Goal: Transaction & Acquisition: Purchase product/service

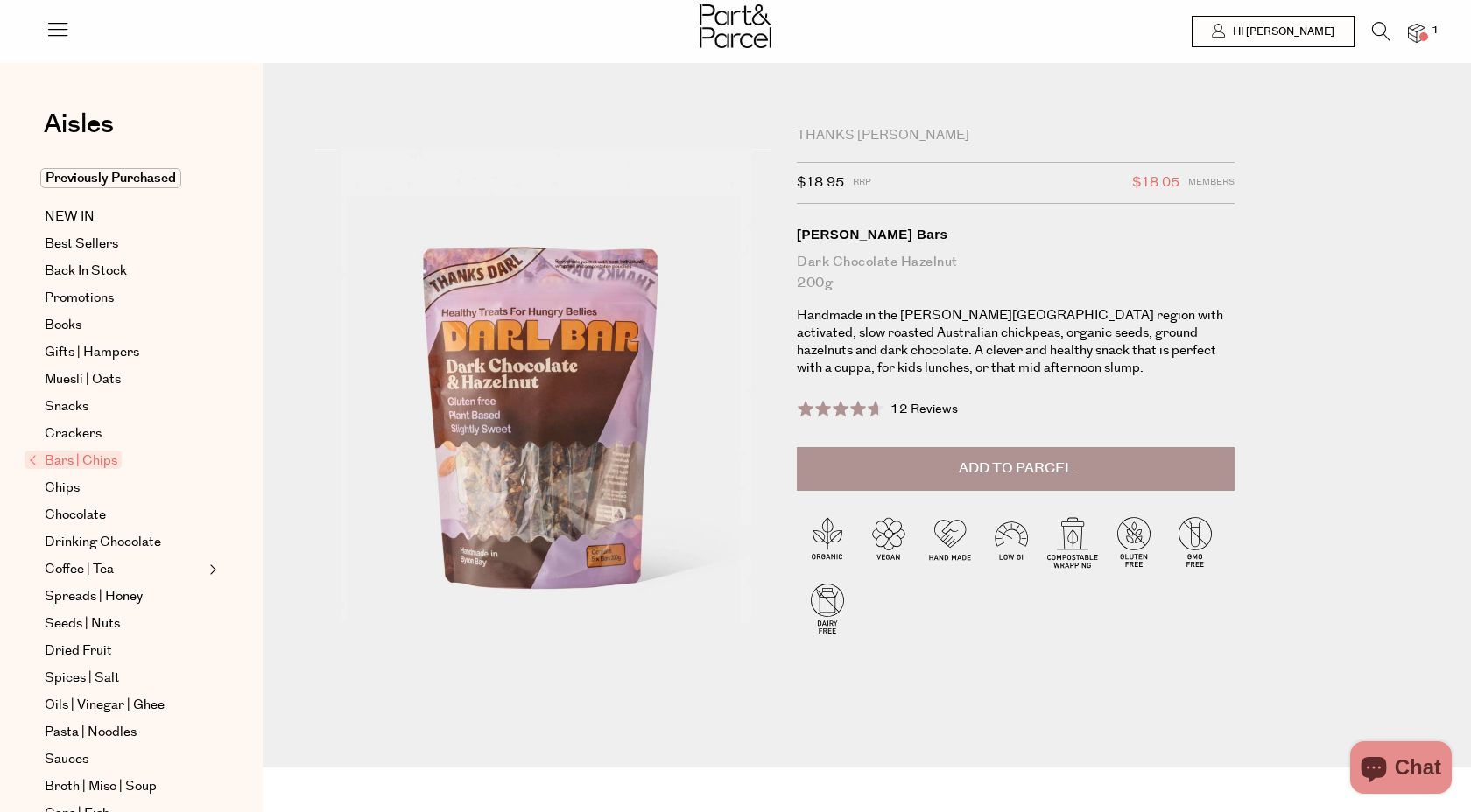
click at [1046, 466] on span "Add to Parcel" at bounding box center [1016, 468] width 114 height 20
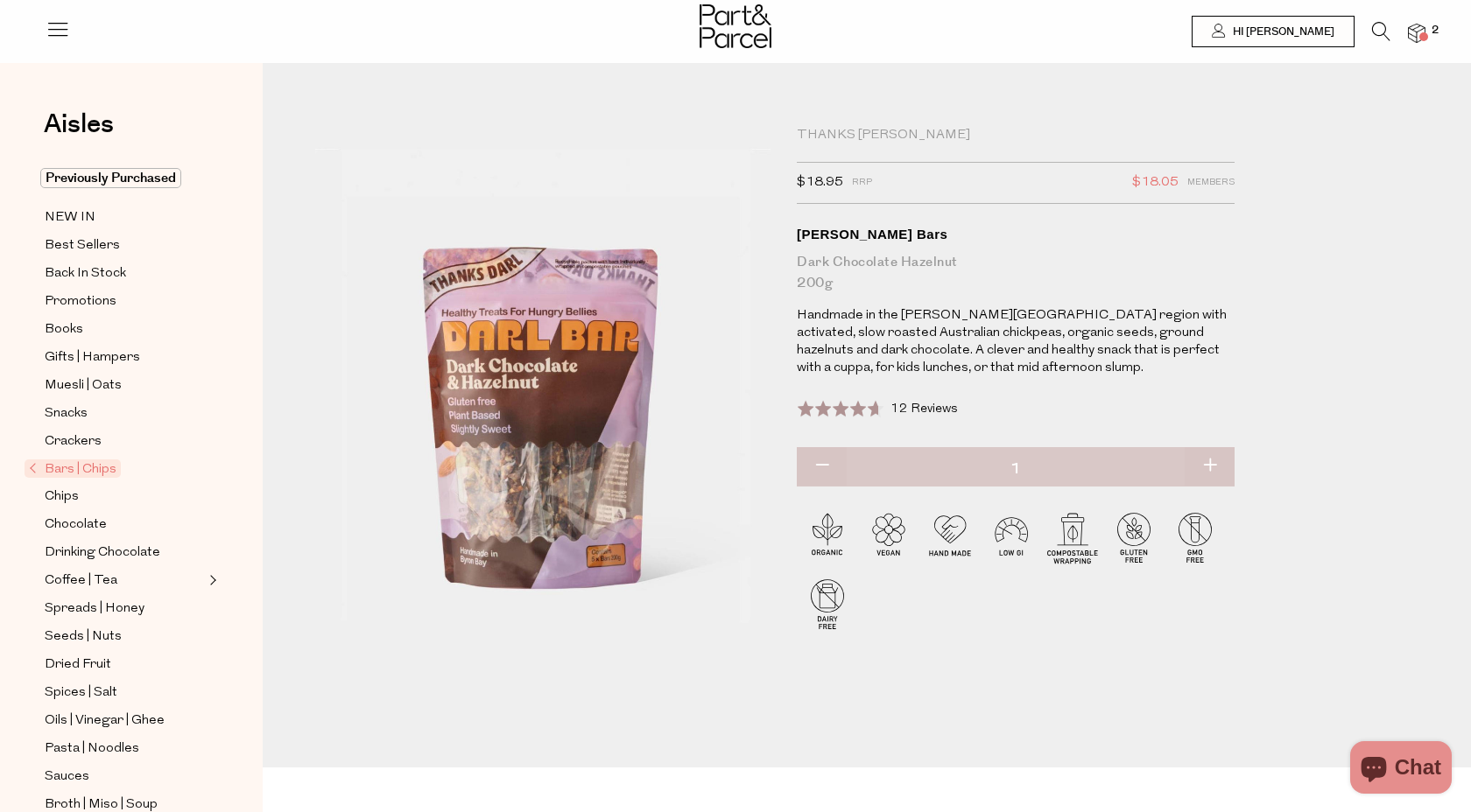
click at [1379, 30] on icon at bounding box center [1381, 32] width 18 height 19
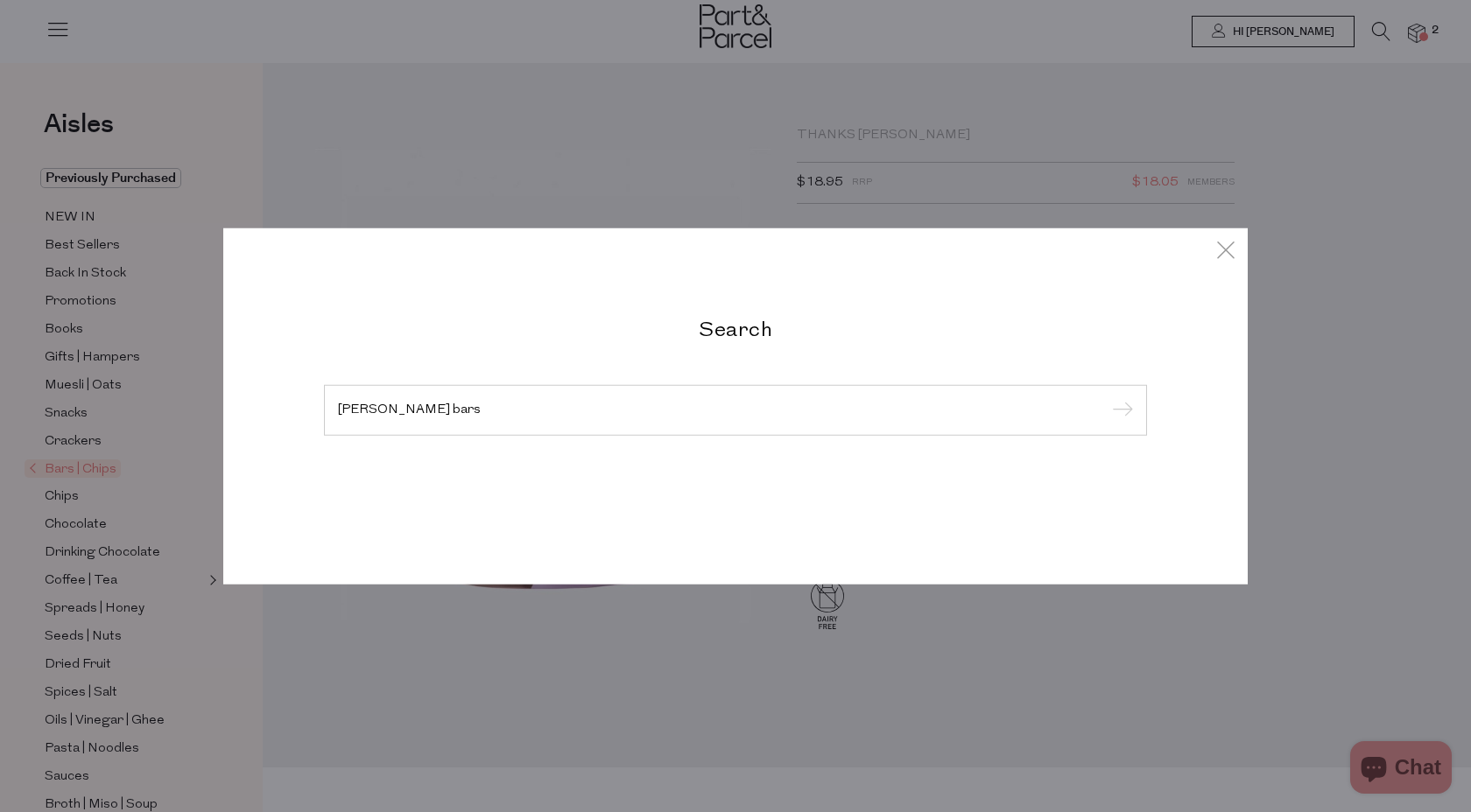
type input "darl bars"
click at [1107, 398] on input "submit" at bounding box center [1120, 411] width 26 height 26
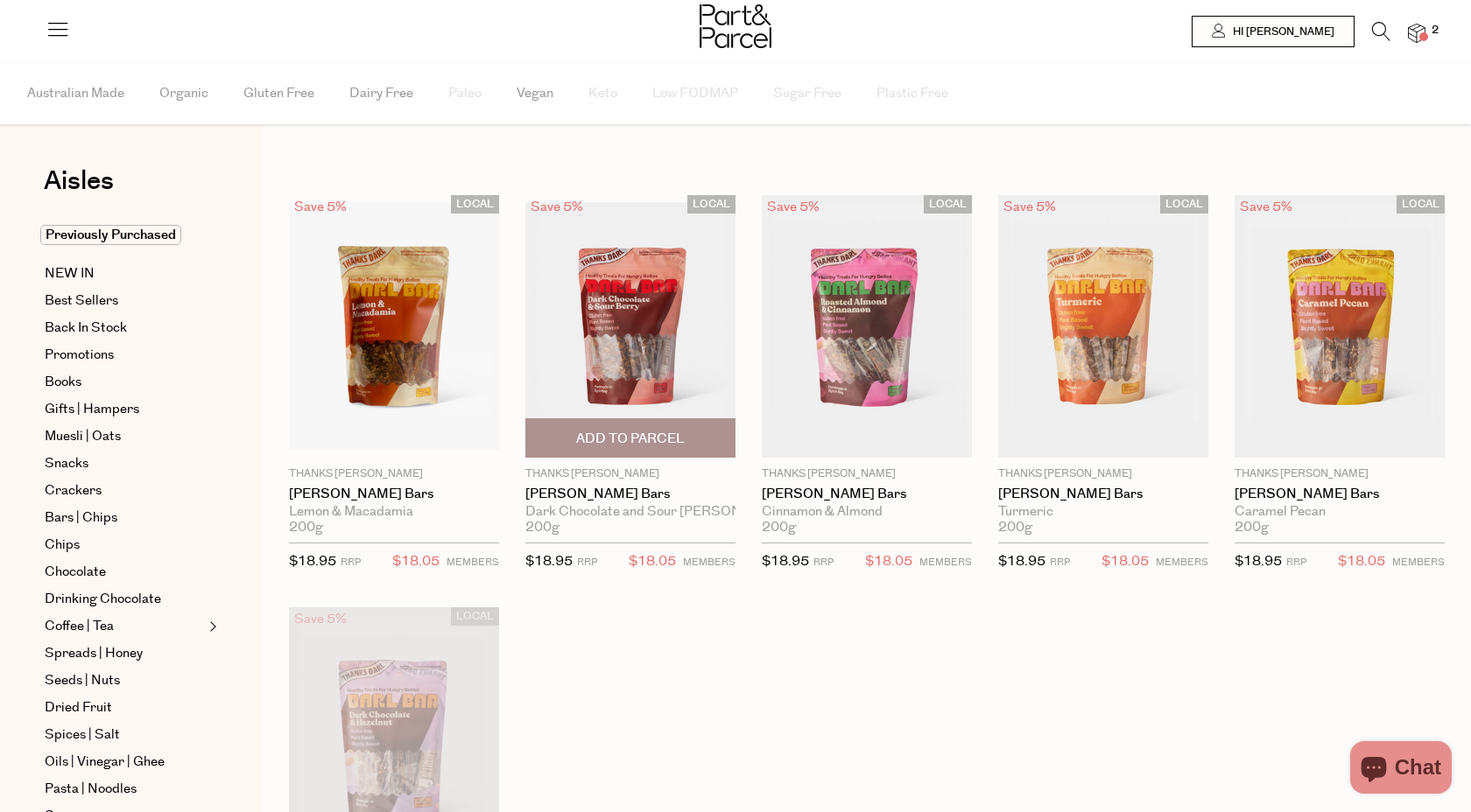
click at [632, 444] on span "Add To Parcel" at bounding box center [630, 439] width 109 height 18
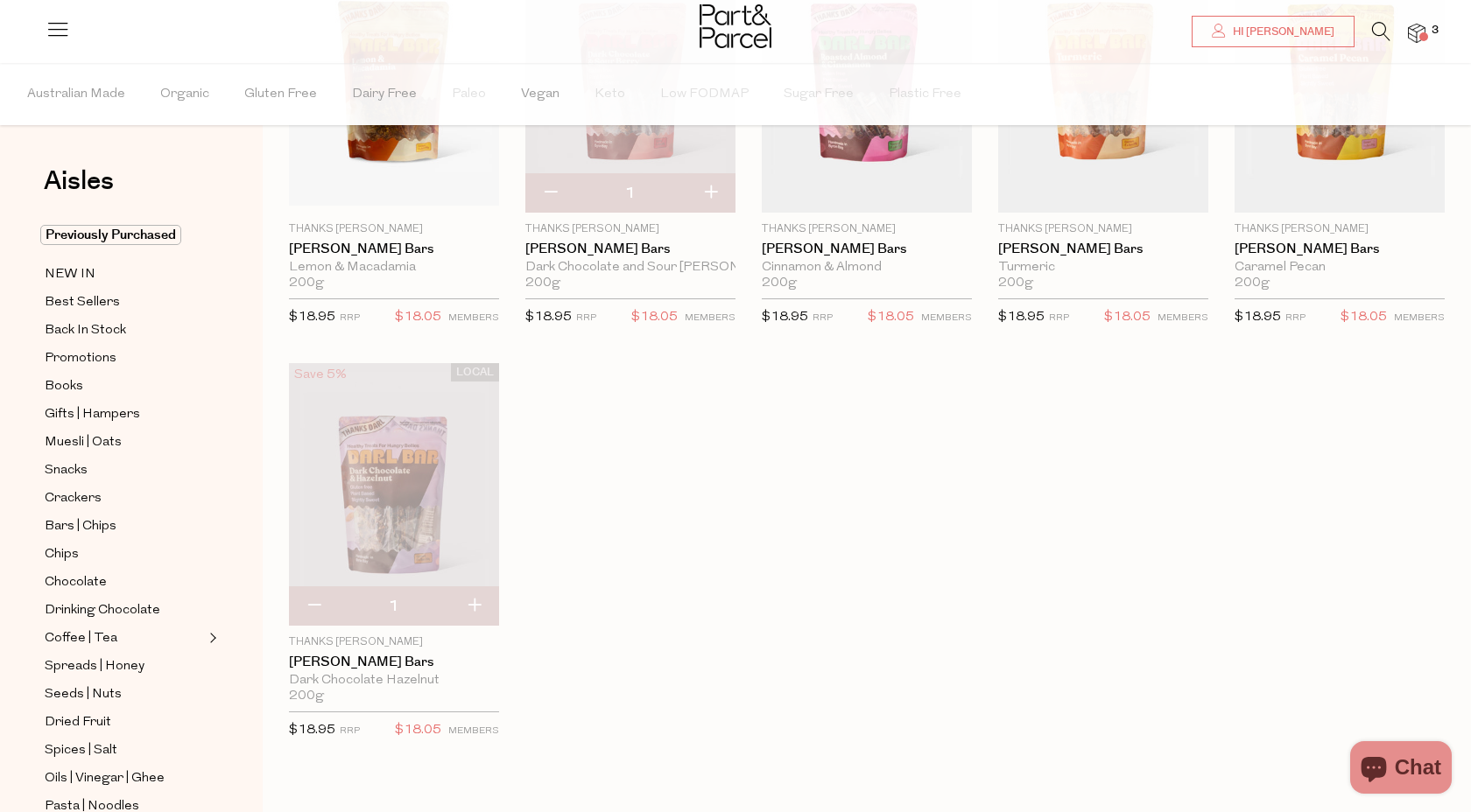
scroll to position [252, 0]
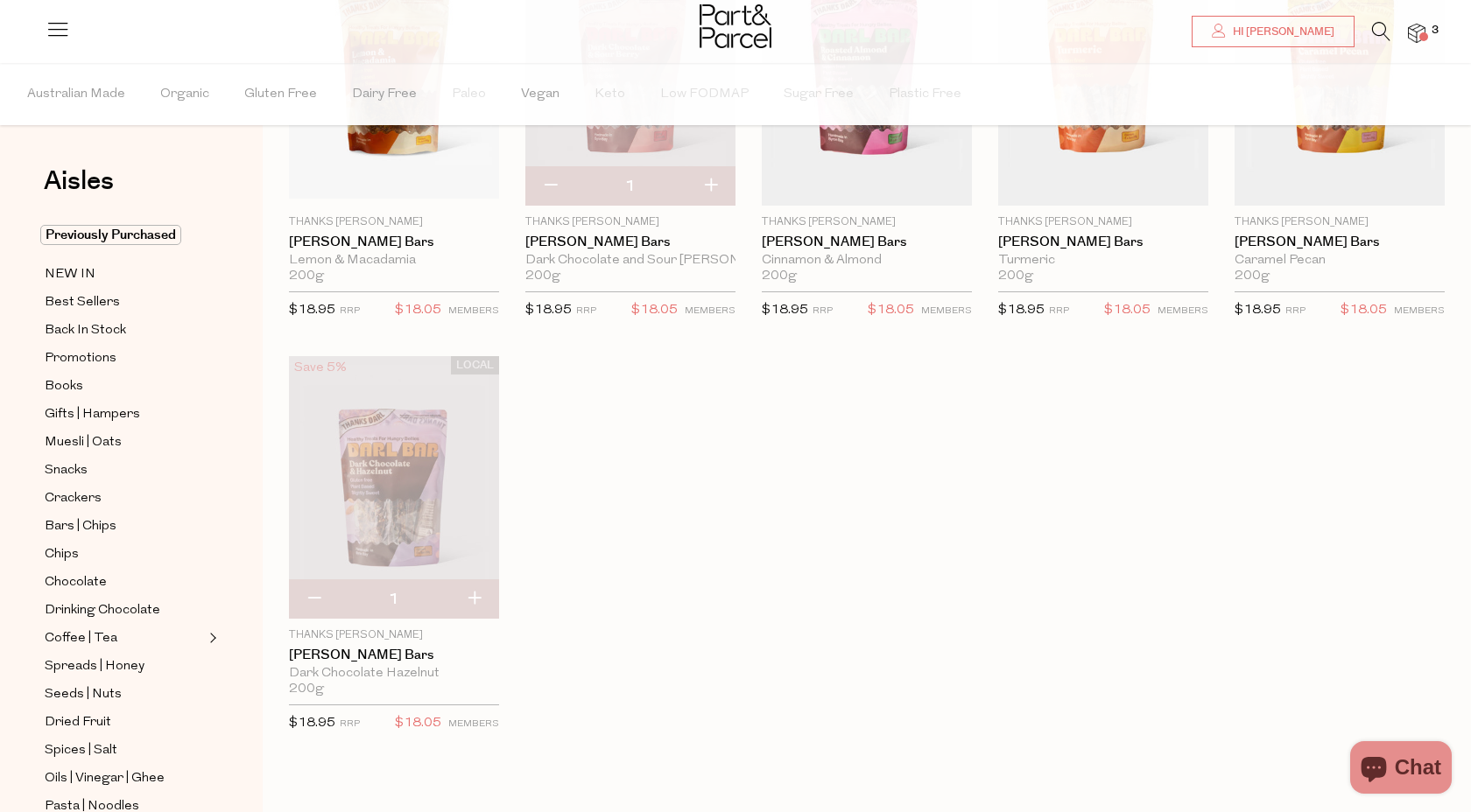
click at [326, 600] on button "button" at bounding box center [314, 600] width 50 height 38
type input "0"
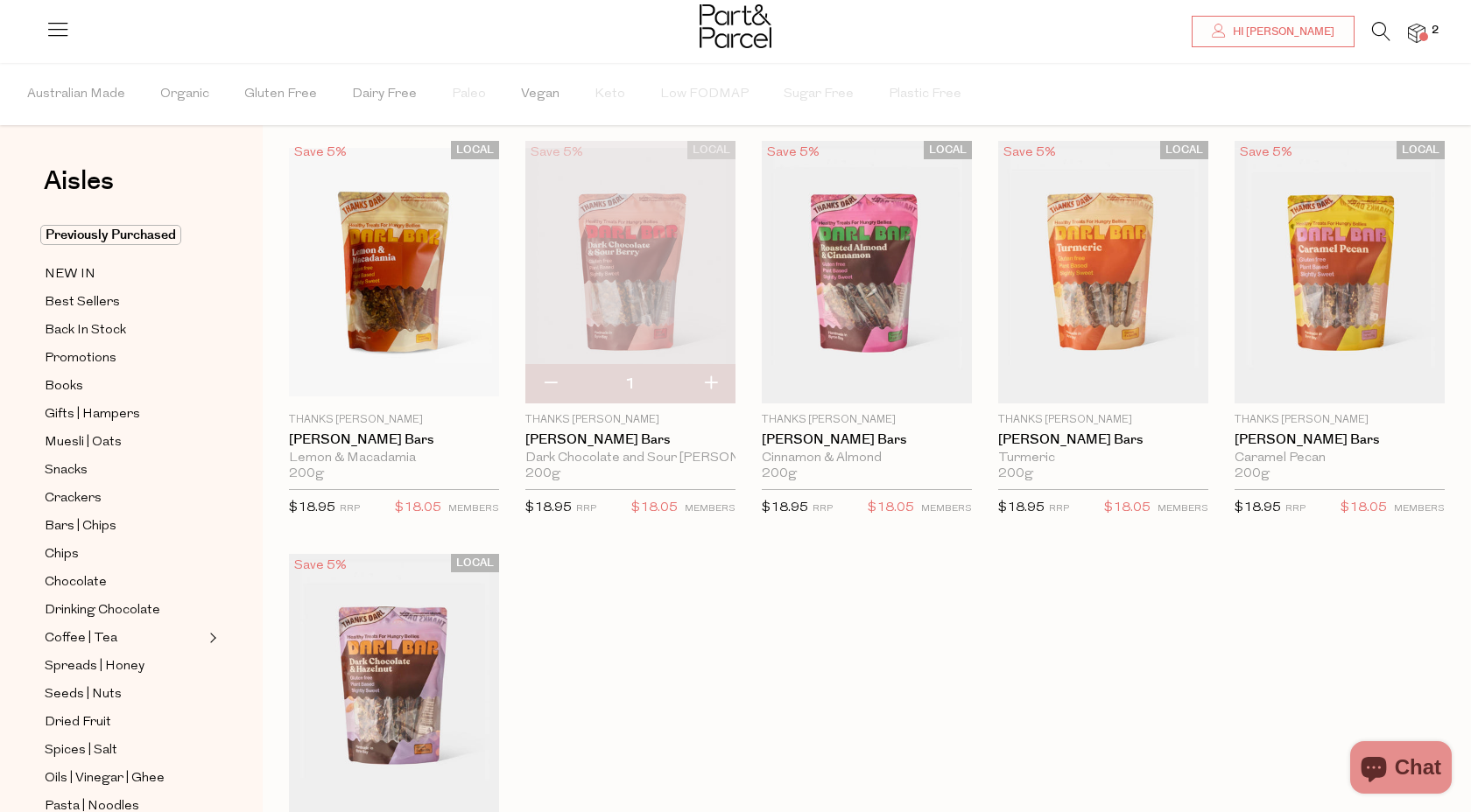
scroll to position [0, 0]
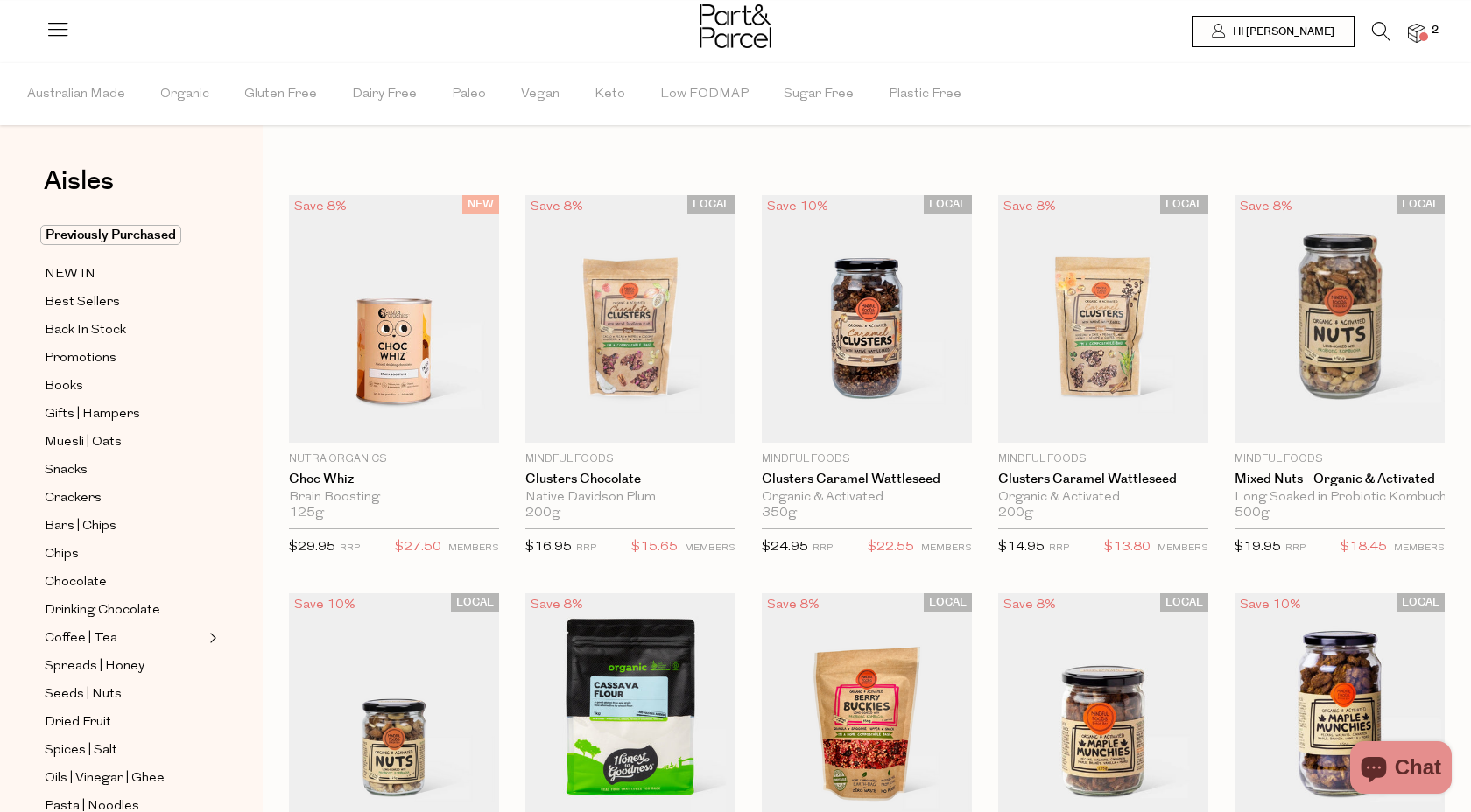
click at [1384, 23] on icon at bounding box center [1381, 32] width 18 height 19
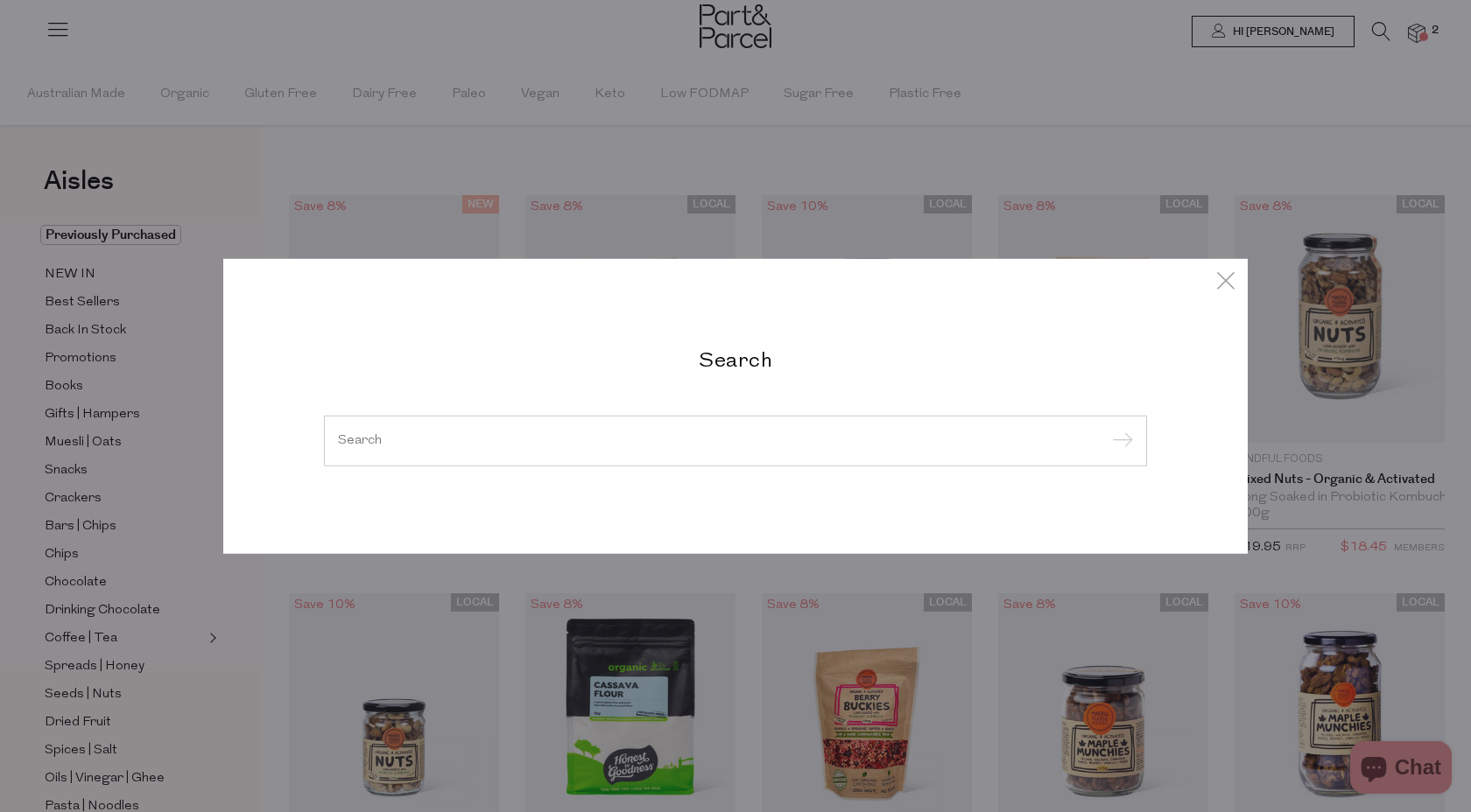
type input "x"
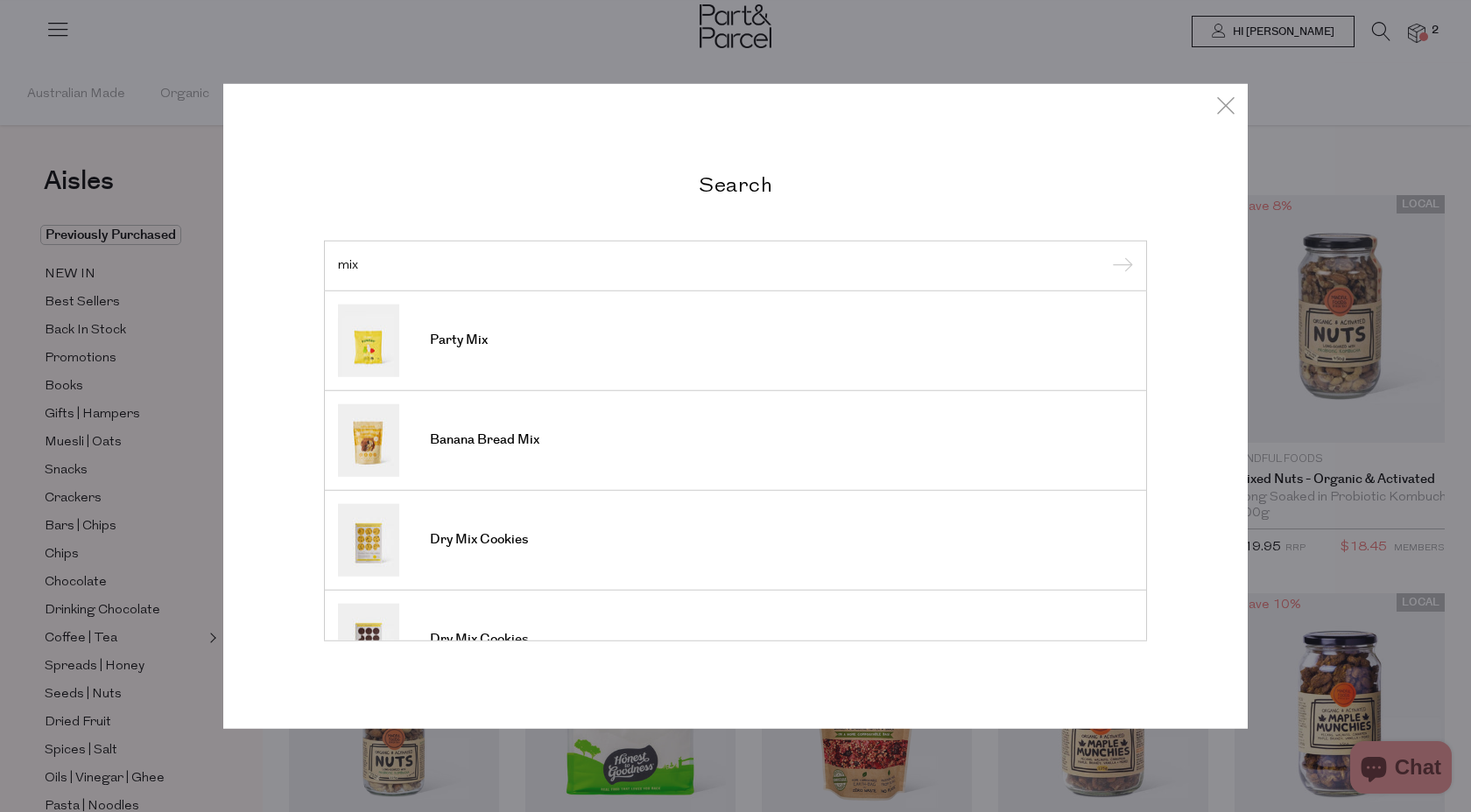
type input "mix"
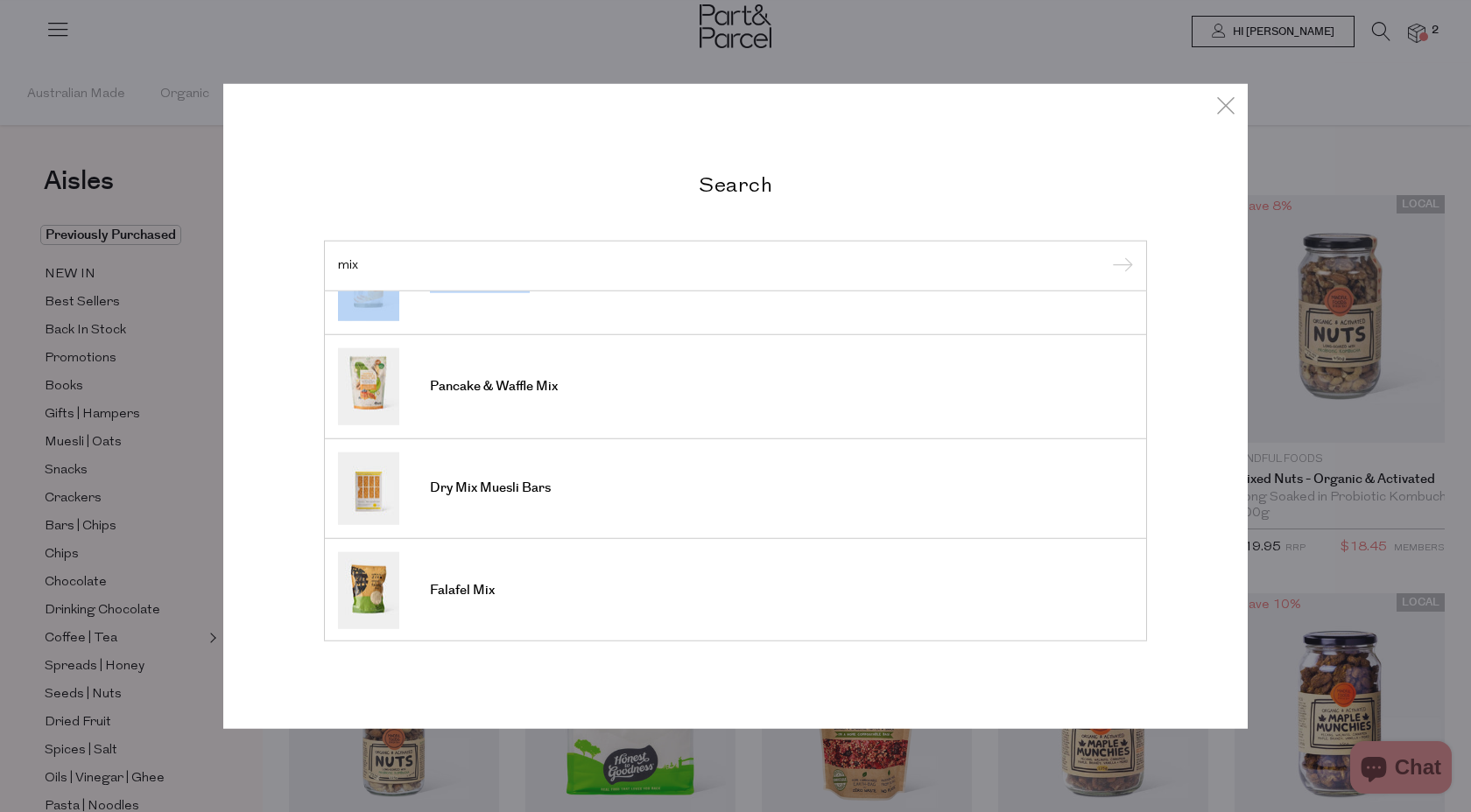
scroll to position [657, 0]
click at [472, 496] on link "Dry Mix Muesli Bars" at bounding box center [736, 487] width 795 height 73
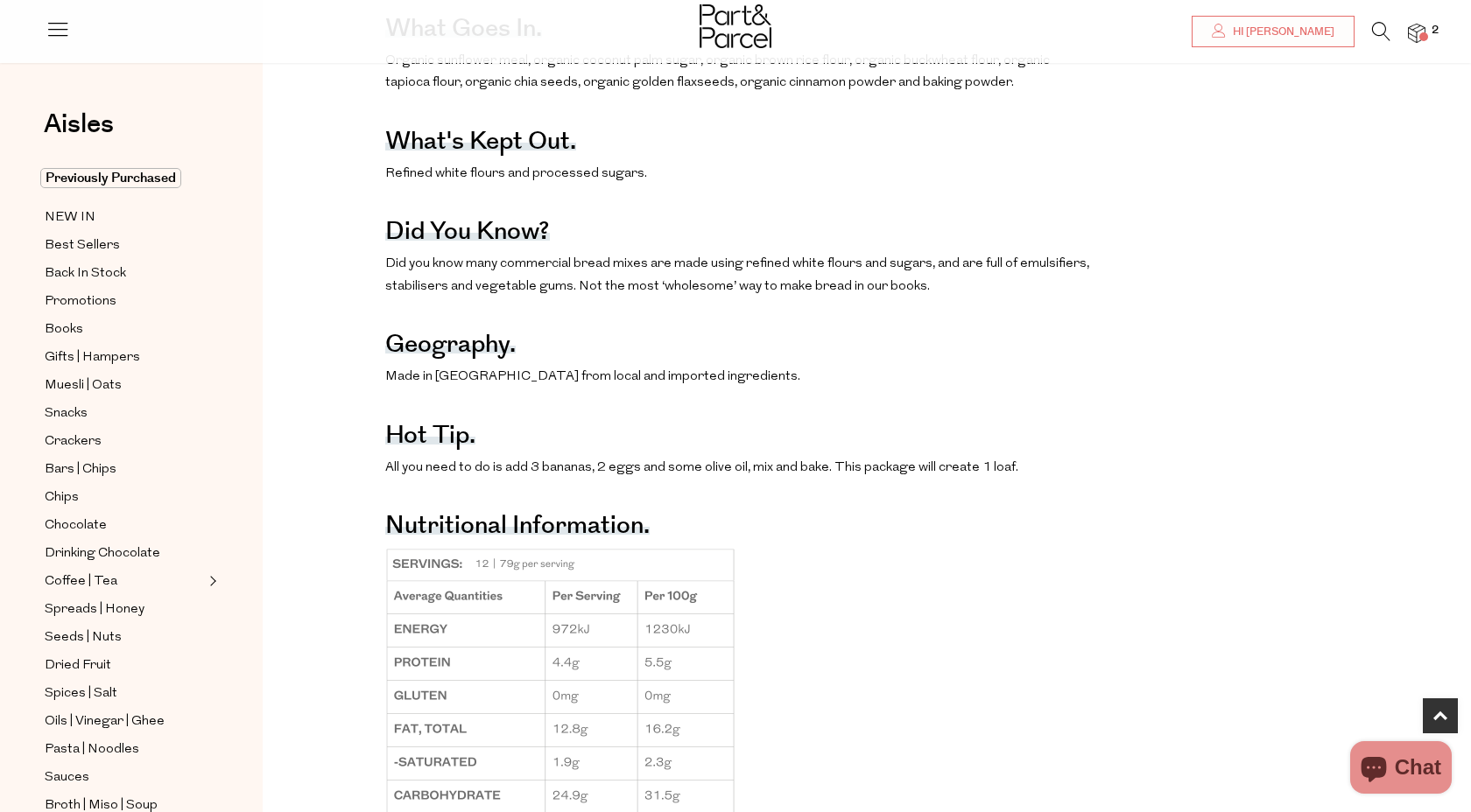
scroll to position [995, 0]
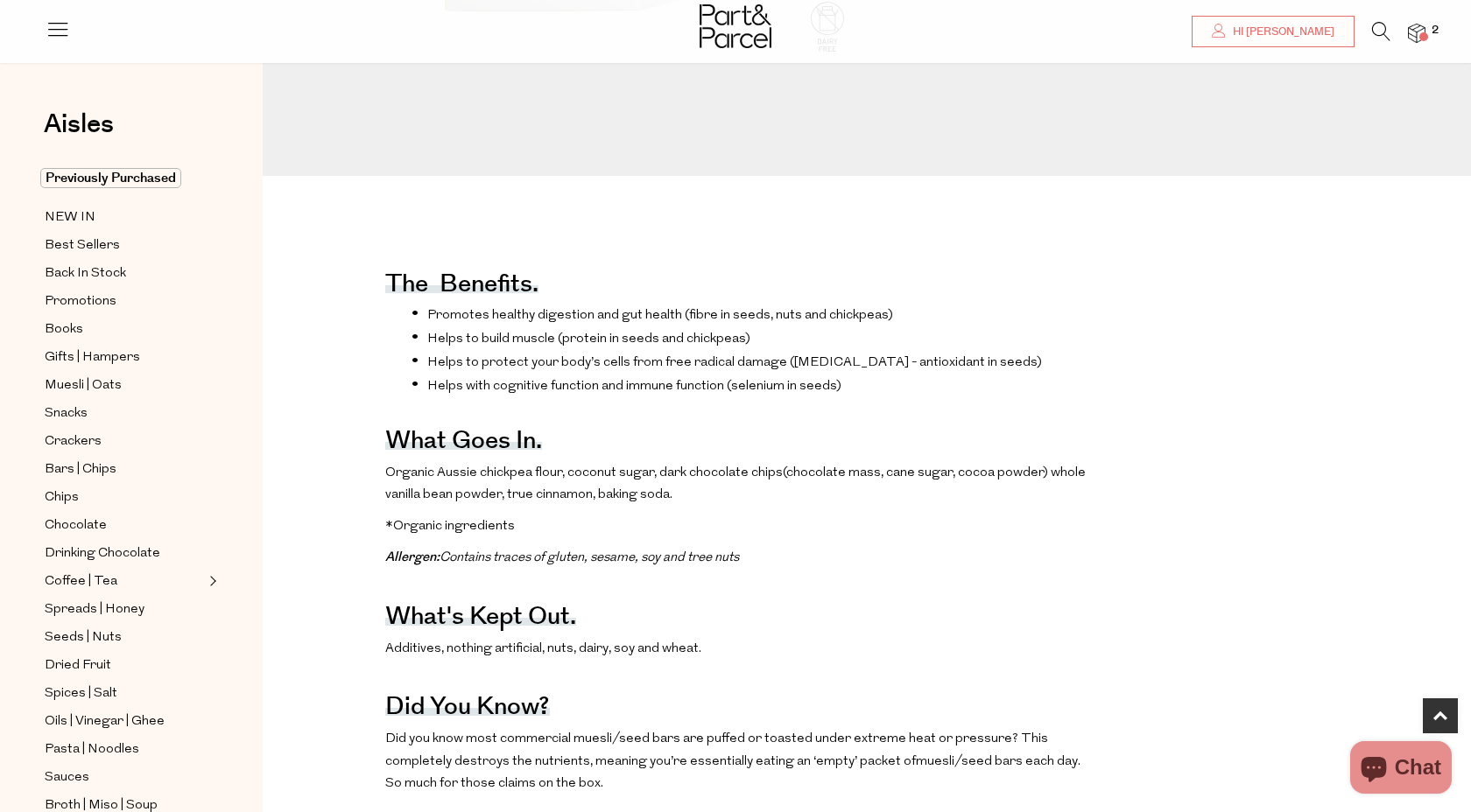
scroll to position [636, 0]
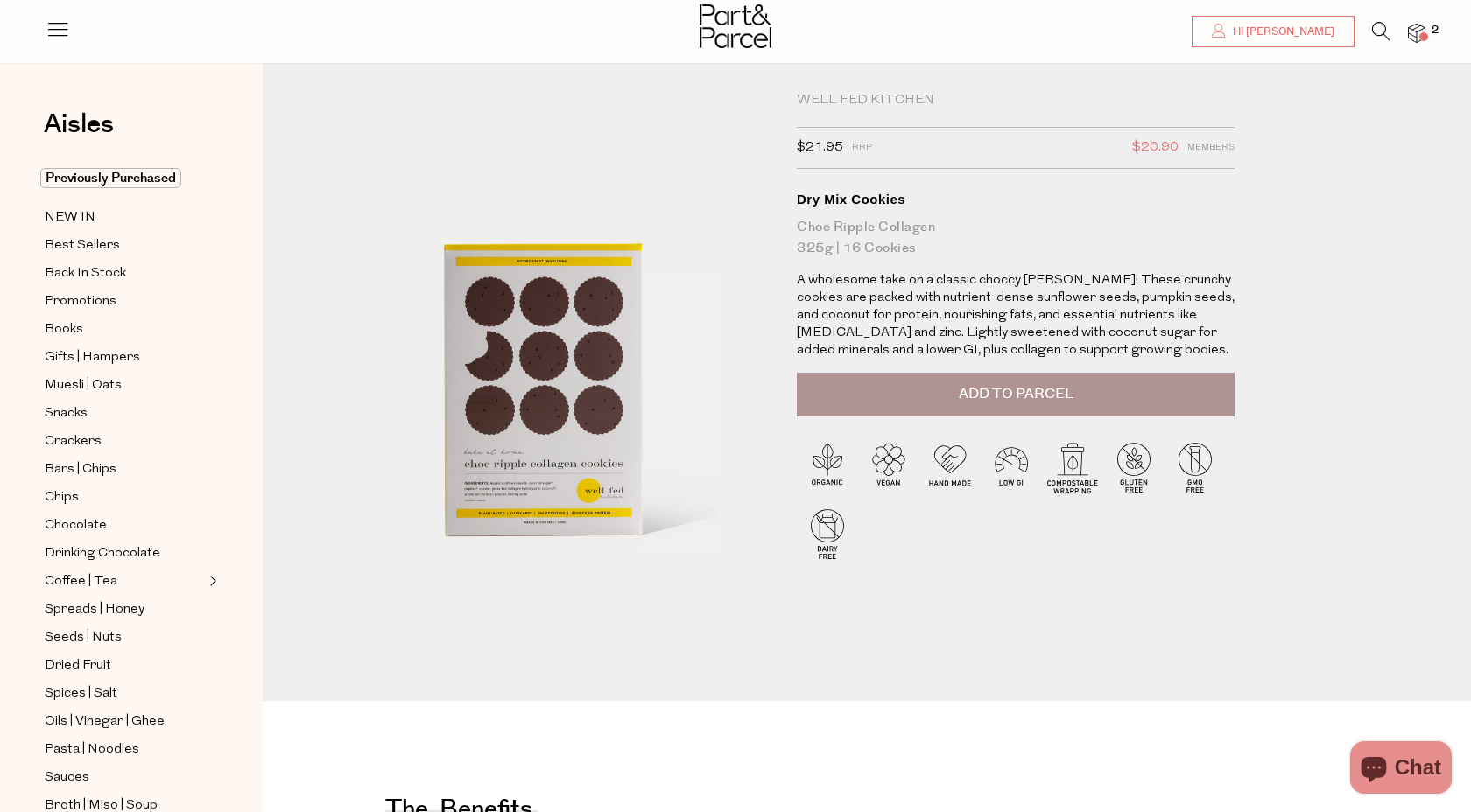
scroll to position [36, 0]
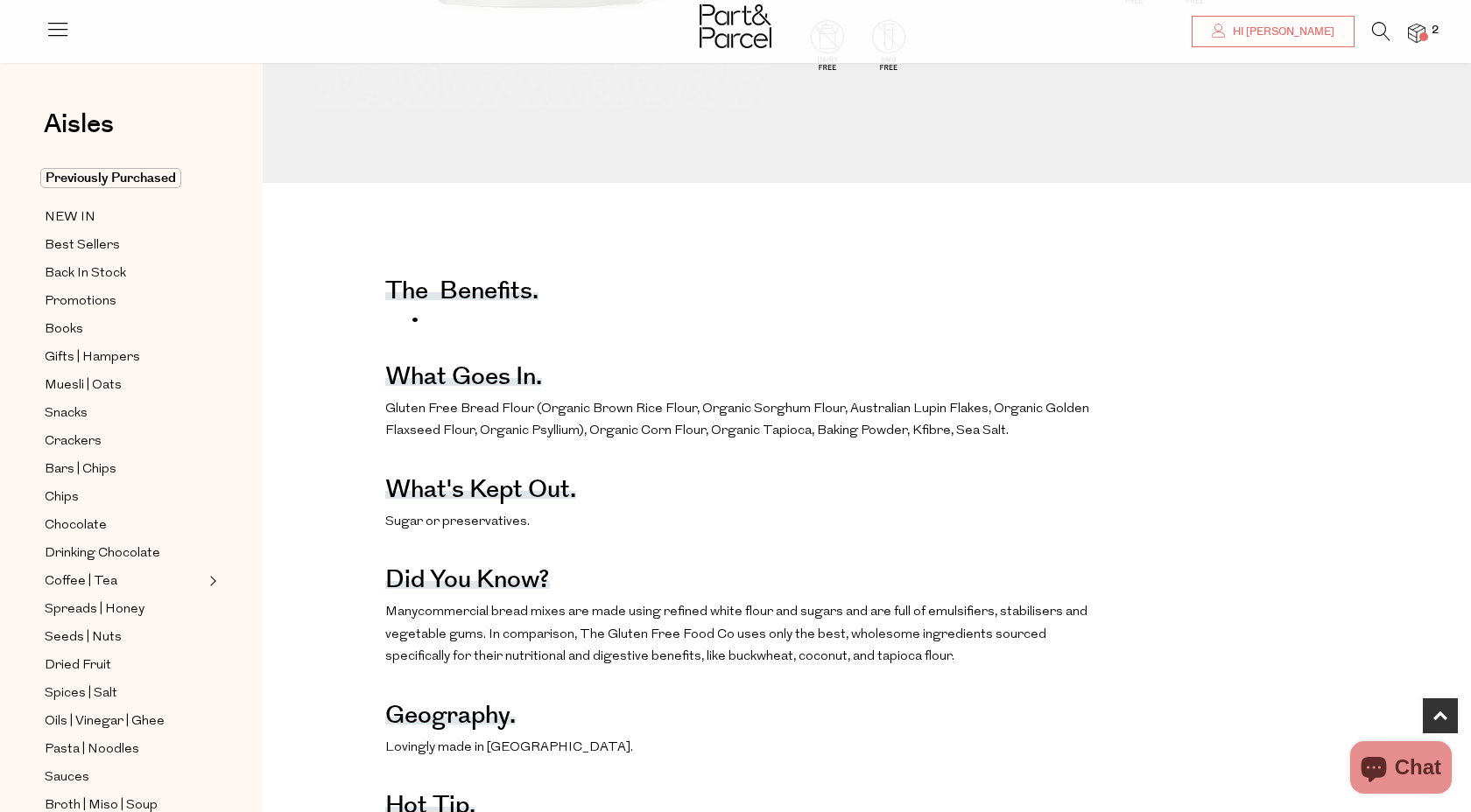
scroll to position [619, 0]
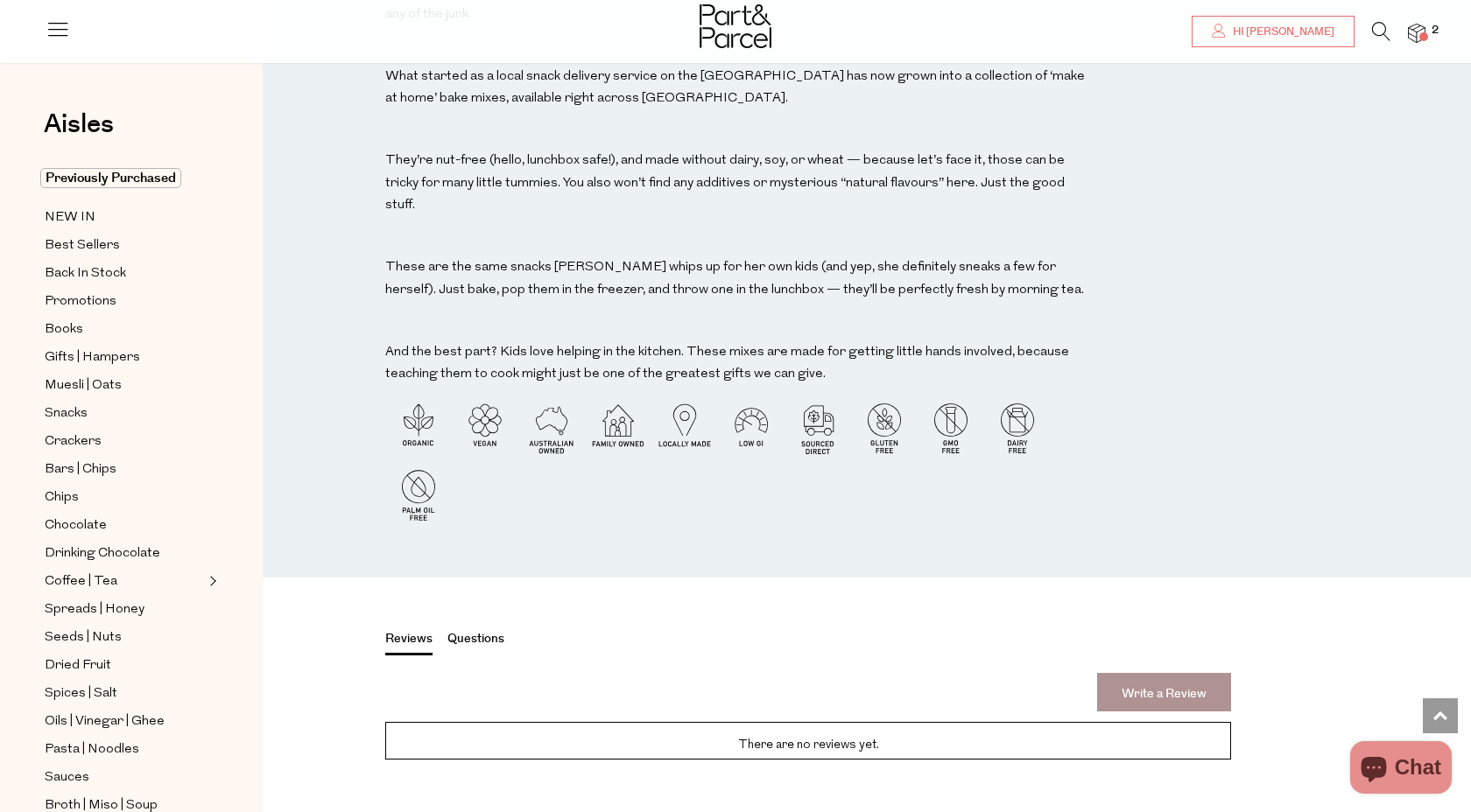
scroll to position [2635, 0]
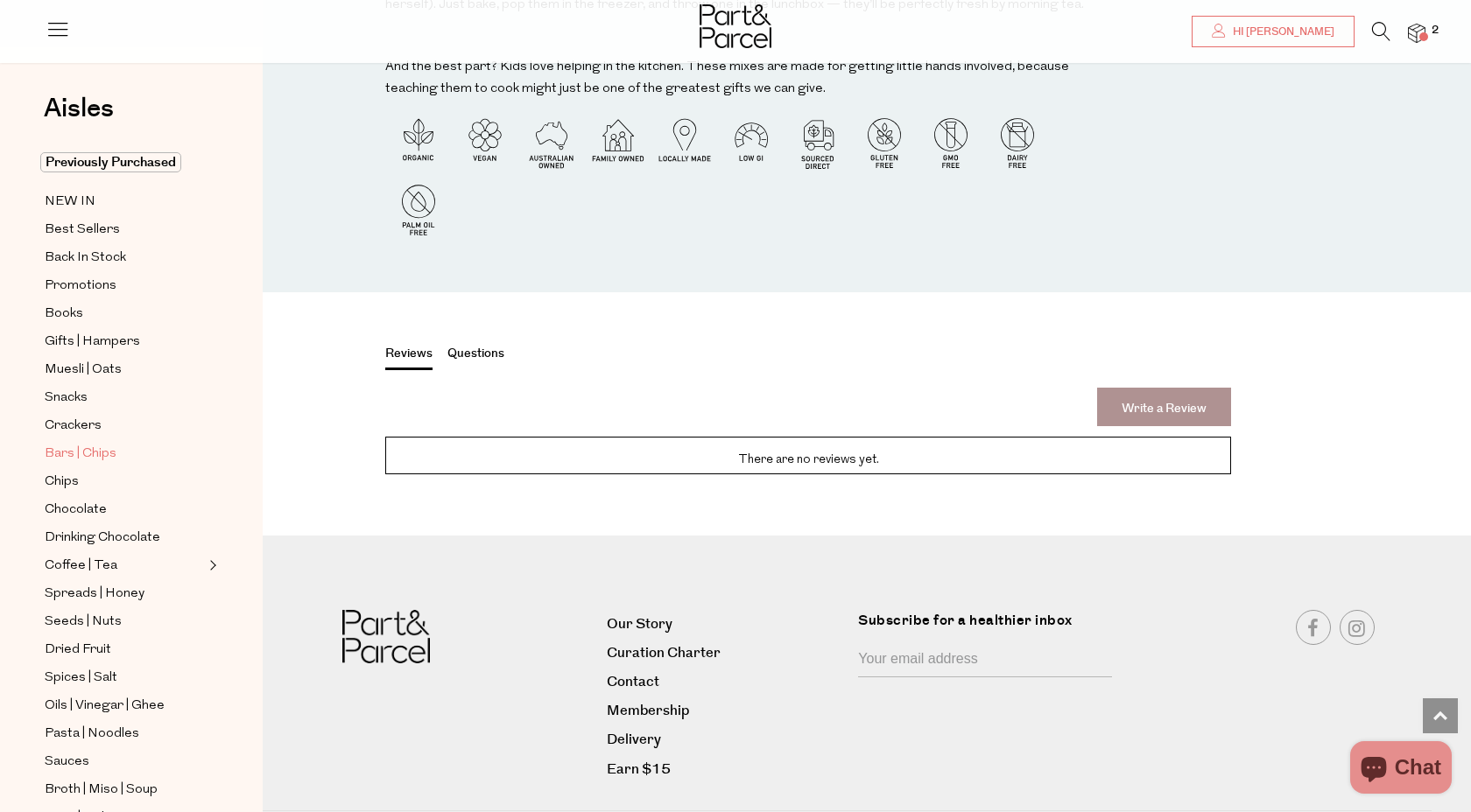
click at [94, 443] on span "Bars | Chips" at bounding box center [81, 454] width 72 height 21
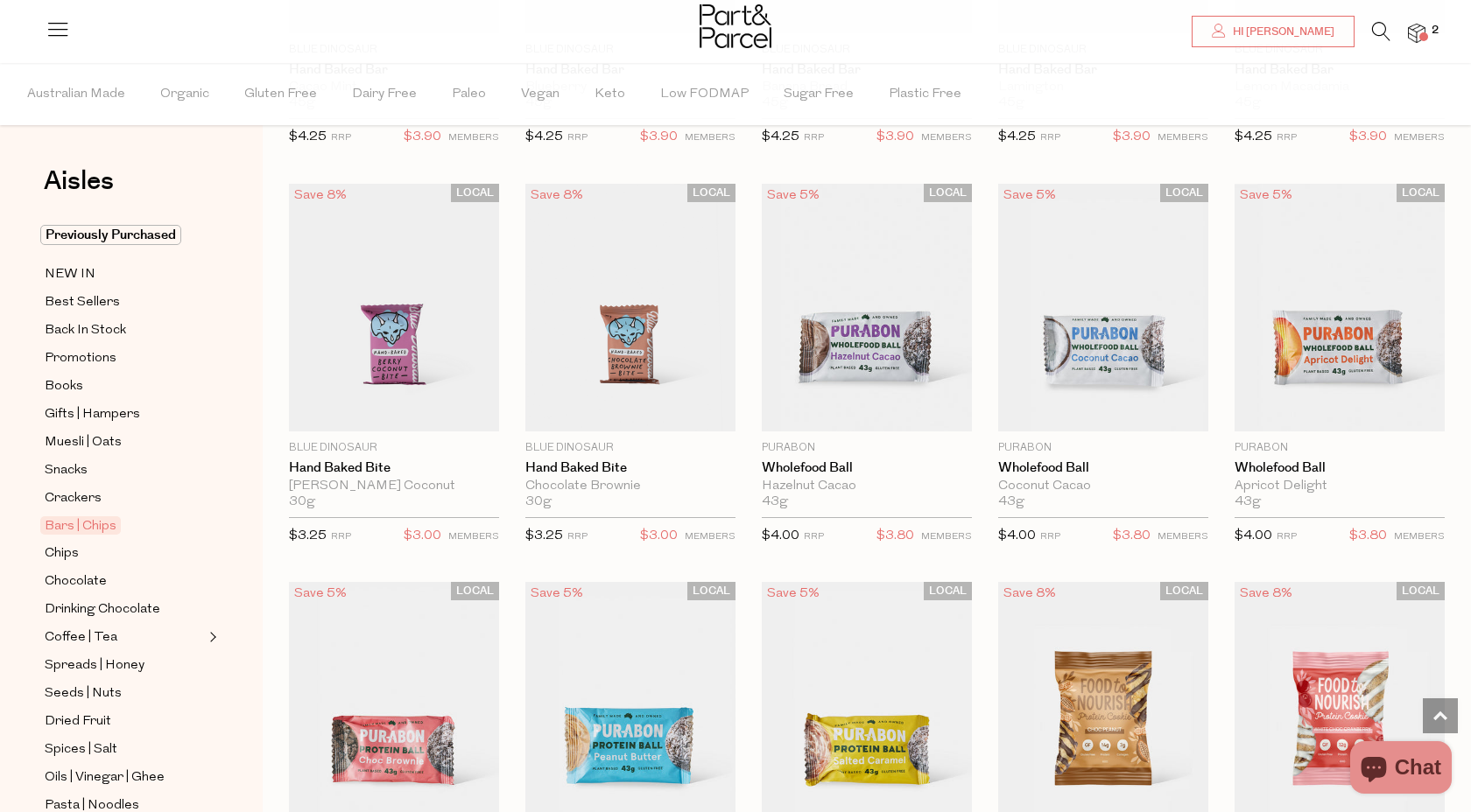
scroll to position [2884, 0]
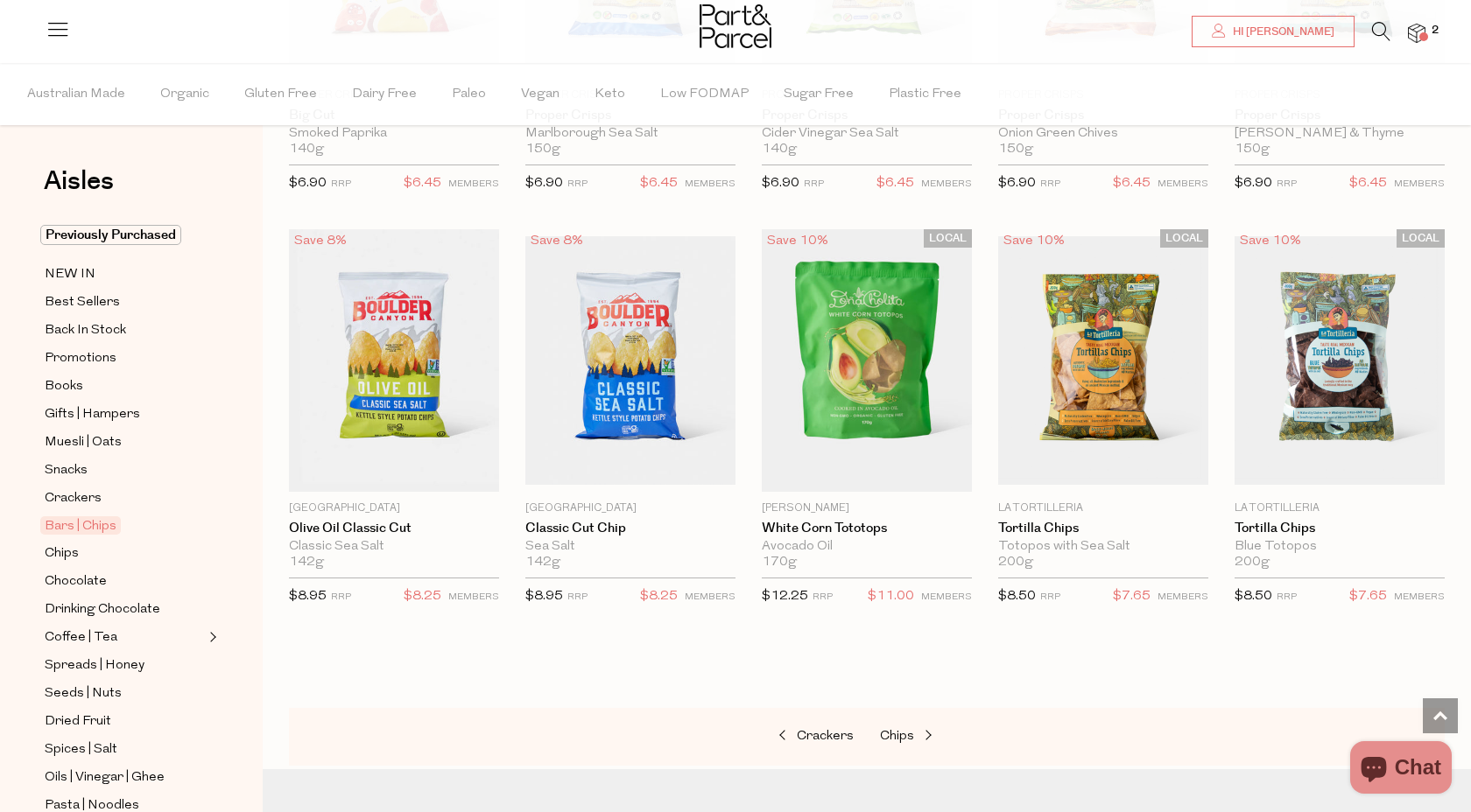
scroll to position [5303, 0]
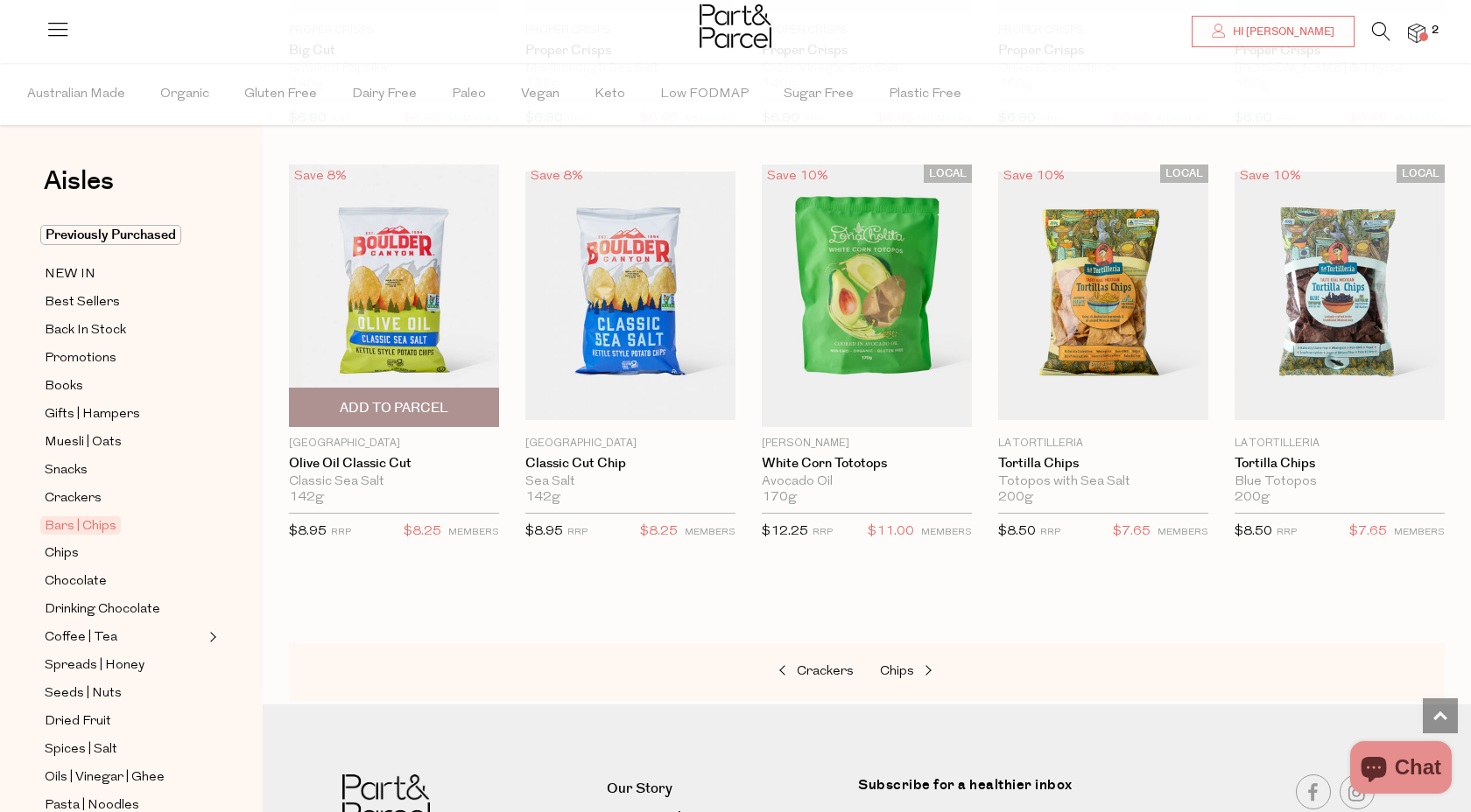
click at [384, 402] on span "Add To Parcel" at bounding box center [394, 408] width 109 height 18
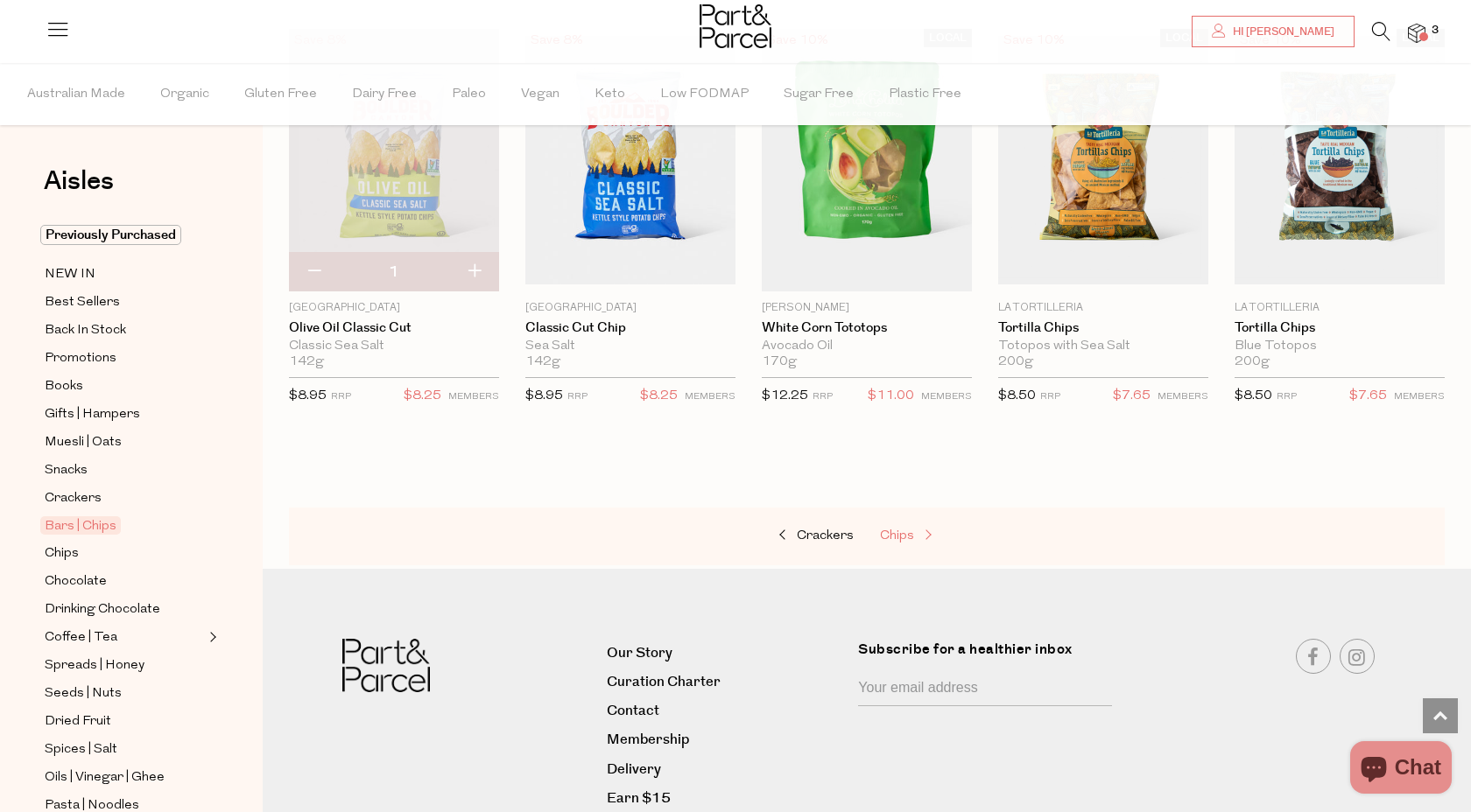
click at [890, 533] on span "Chips" at bounding box center [898, 537] width 35 height 13
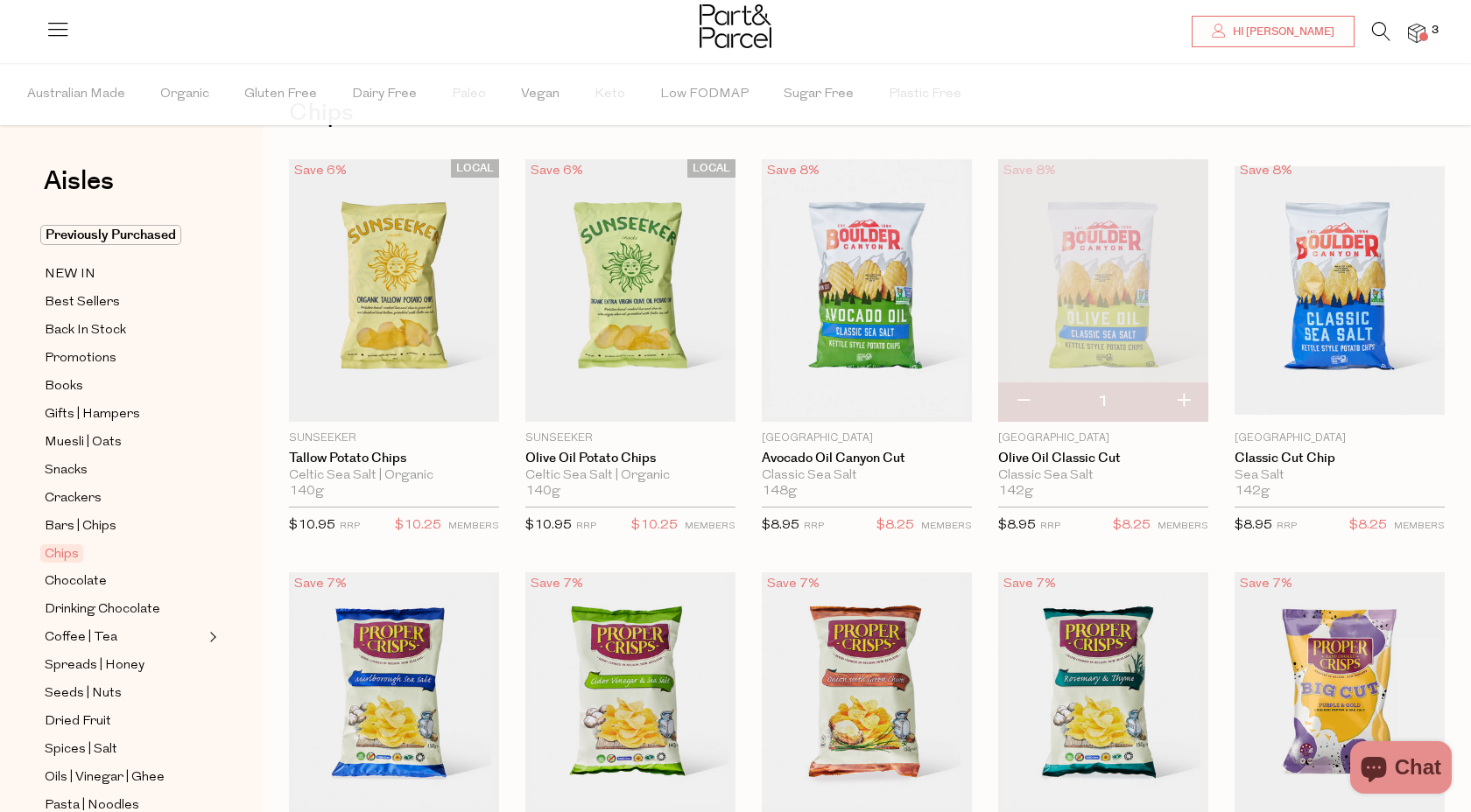
scroll to position [70, 0]
click at [866, 410] on span "Add To Parcel" at bounding box center [866, 401] width 109 height 18
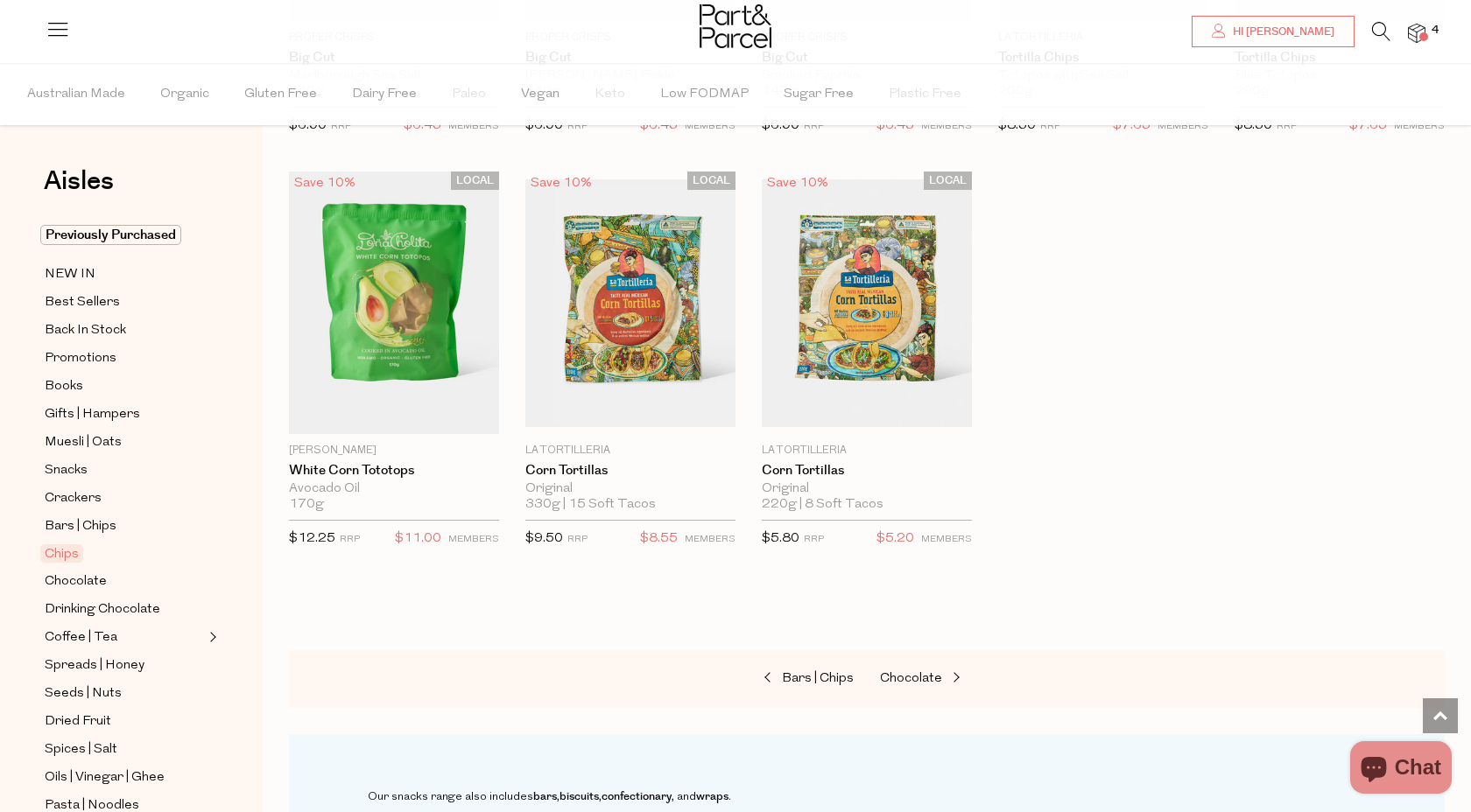
scroll to position [1345, 0]
